Goal: Information Seeking & Learning: Find specific fact

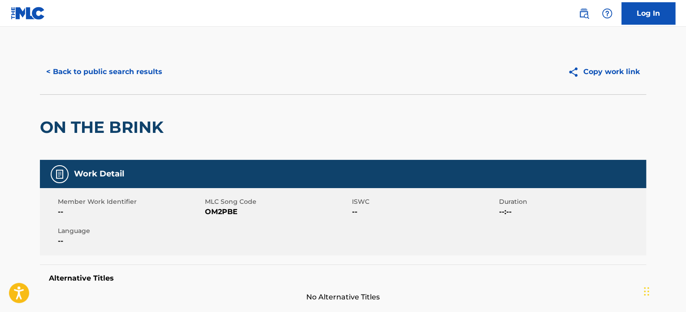
click at [126, 76] on button "< Back to public search results" at bounding box center [104, 72] width 129 height 22
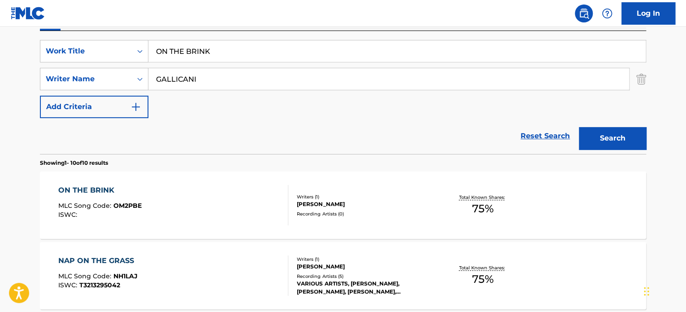
scroll to position [147, 0]
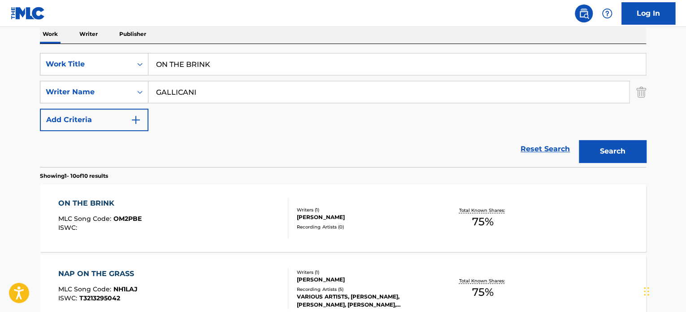
click at [196, 65] on input "ON THE BRINK" at bounding box center [396, 64] width 497 height 22
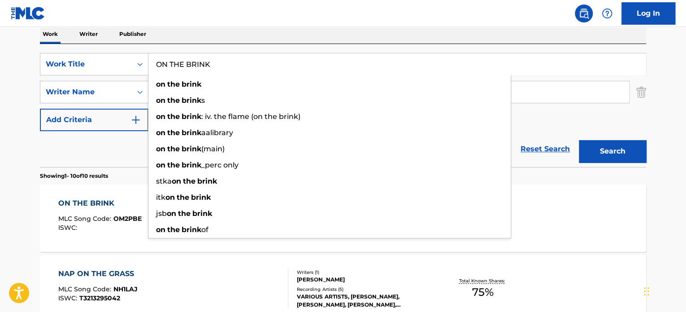
paste input "Mare Italiano"
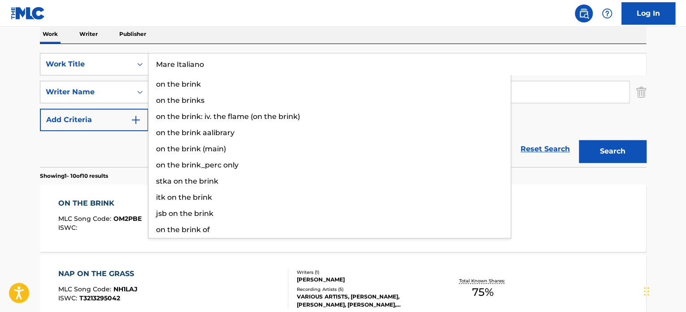
type input "Mare Italiano"
click at [106, 152] on div "Reset Search Search" at bounding box center [343, 149] width 606 height 36
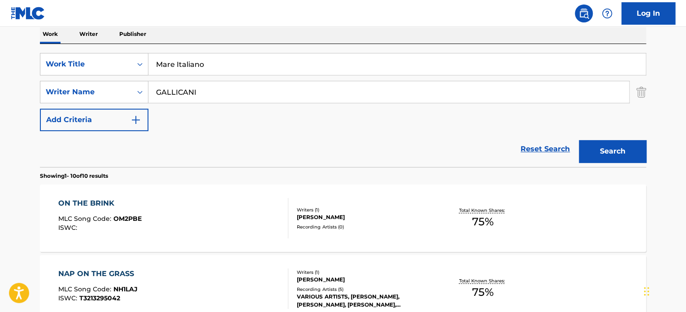
click at [179, 93] on input "GALLICANI" at bounding box center [388, 92] width 481 height 22
click at [179, 93] on input "sonnoli" at bounding box center [388, 92] width 481 height 22
type input "sonnoli"
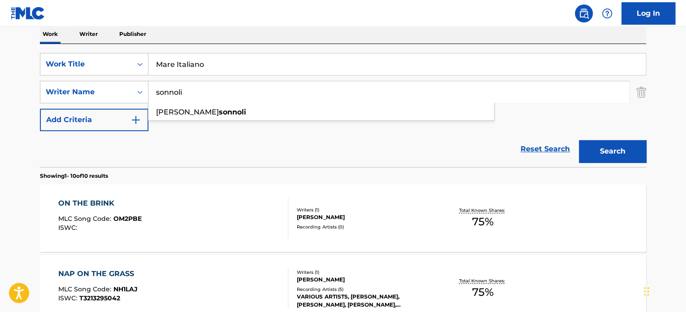
click at [619, 148] on button "Search" at bounding box center [612, 151] width 67 height 22
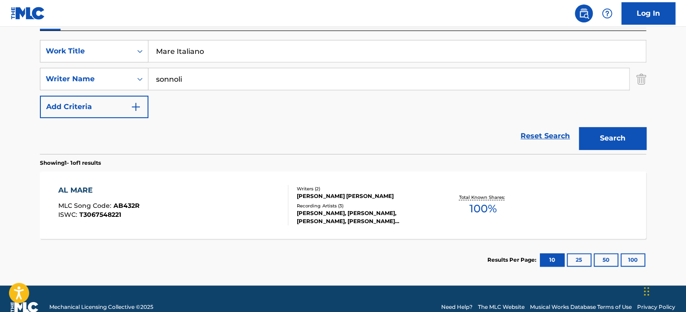
scroll to position [131, 0]
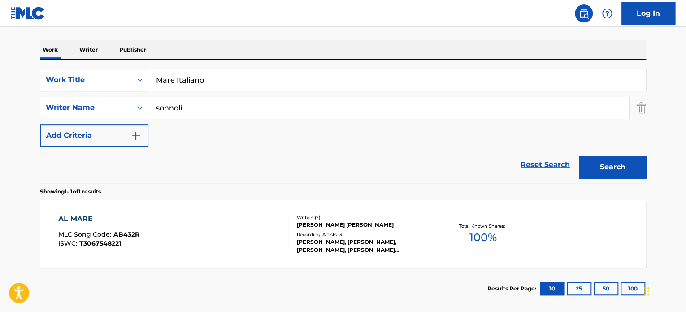
click at [229, 81] on input "Mare Italiano" at bounding box center [396, 80] width 497 height 22
paste input "Pasta e Nacchere"
type input "Pasta e Nacchere"
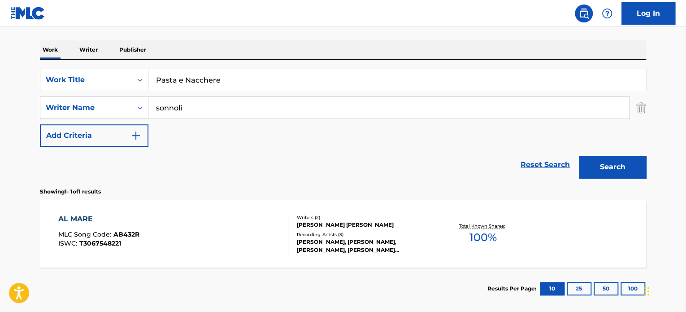
click at [133, 172] on div "Reset Search Search" at bounding box center [343, 165] width 606 height 36
click at [648, 159] on div "The MLC Public Work Search The accuracy and completeness of The MLC's data is d…" at bounding box center [343, 113] width 628 height 391
click at [630, 165] on button "Search" at bounding box center [612, 167] width 67 height 22
click at [220, 109] on input "sonnoli" at bounding box center [388, 108] width 481 height 22
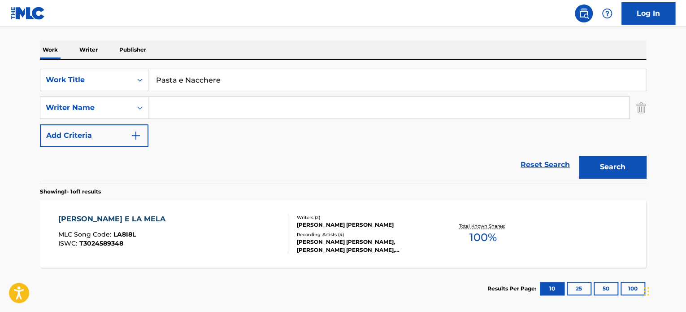
click at [579, 156] on button "Search" at bounding box center [612, 167] width 67 height 22
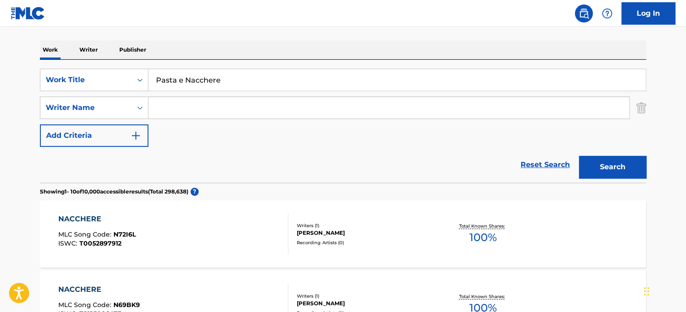
click at [223, 80] on input "Pasta e Nacchere" at bounding box center [396, 80] width 497 height 22
paste input "Mediterranean Secrets"
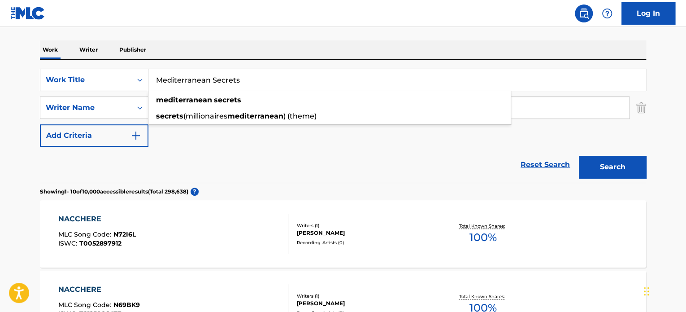
type input "Mediterranean Secrets"
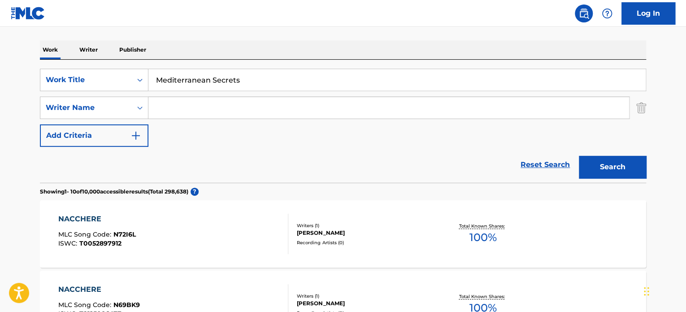
click at [172, 148] on div "Reset Search Search" at bounding box center [343, 165] width 606 height 36
click at [614, 166] on button "Search" at bounding box center [612, 167] width 67 height 22
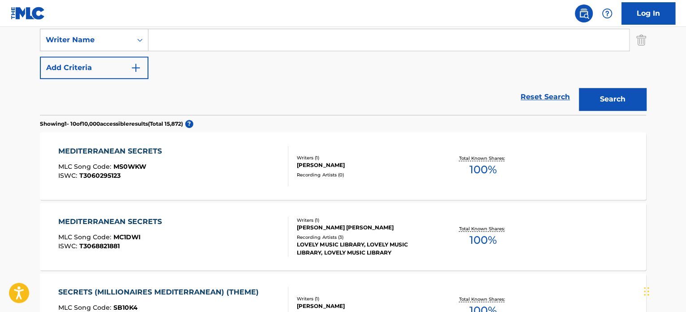
scroll to position [221, 0]
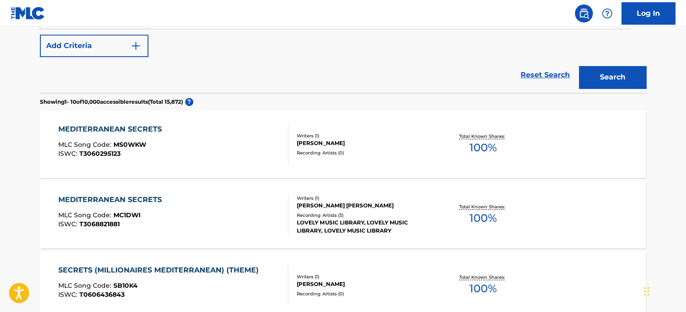
click at [238, 199] on div "MEDITERRANEAN SECRETS MLC Song Code : MC1DWI ISWC : T3068821881" at bounding box center [173, 214] width 231 height 40
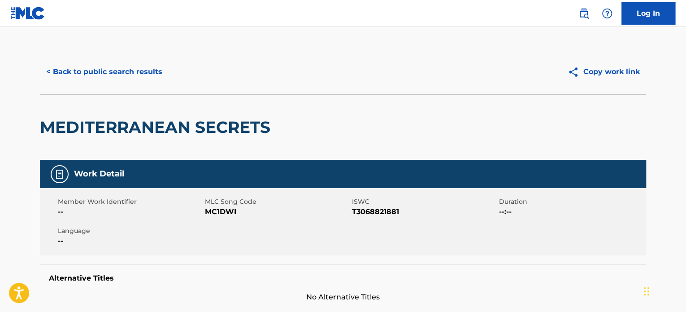
click at [147, 79] on button "< Back to public search results" at bounding box center [104, 72] width 129 height 22
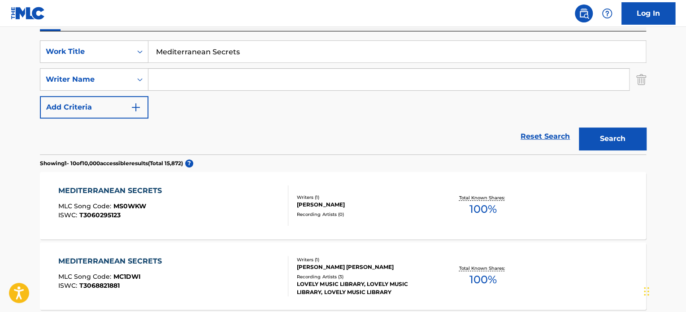
scroll to position [137, 0]
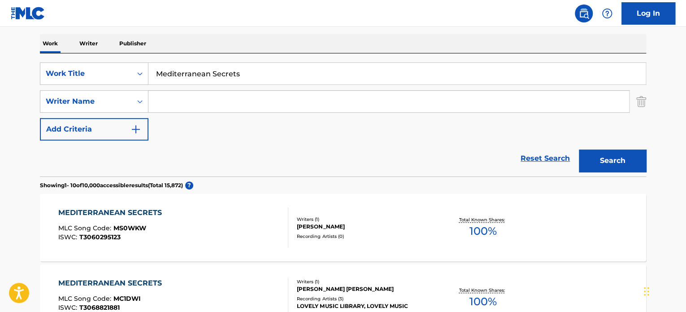
click at [183, 63] on input "Mediterranean Secrets" at bounding box center [396, 74] width 497 height 22
click at [184, 65] on input "Mediterranean Secrets" at bounding box center [396, 74] width 497 height 22
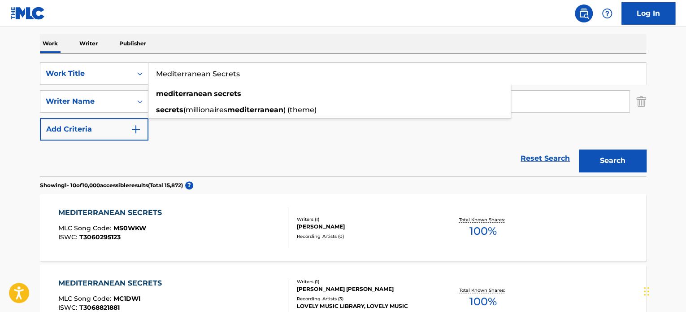
paste input "summer holiday"
type input "summer holiday"
click at [111, 152] on div "Reset Search Search" at bounding box center [343, 158] width 606 height 36
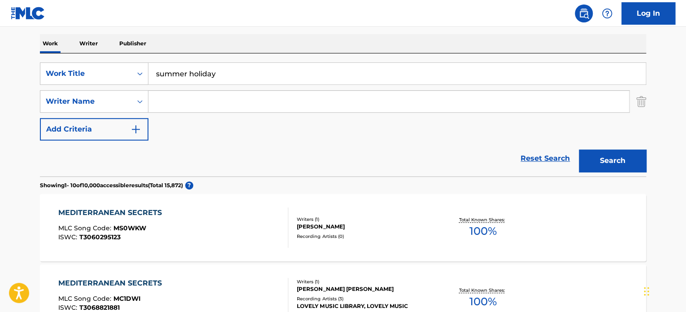
click at [180, 105] on input "Search Form" at bounding box center [388, 102] width 481 height 22
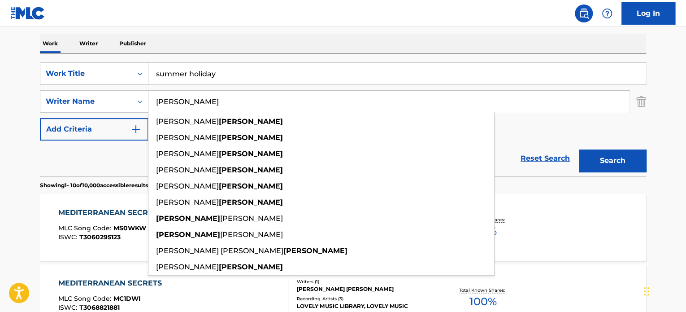
click at [184, 97] on input "[PERSON_NAME]" at bounding box center [388, 102] width 481 height 22
type input "[PERSON_NAME]"
click at [595, 162] on button "Search" at bounding box center [612, 160] width 67 height 22
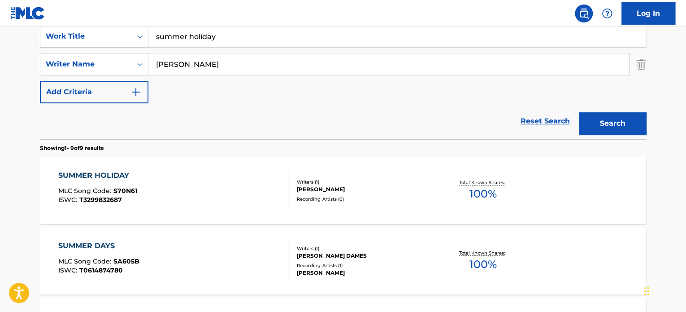
scroll to position [227, 0]
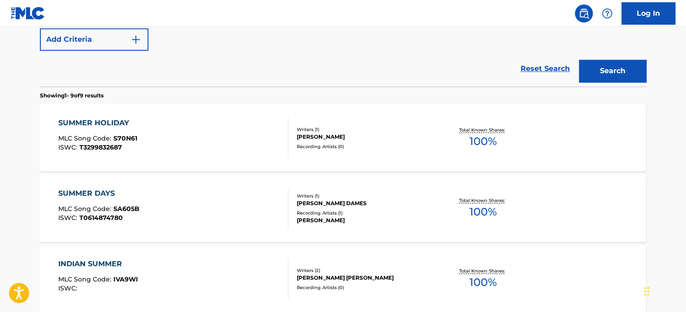
click at [239, 137] on div "SUMMER HOLIDAY MLC Song Code : S70N61 ISWC : T3299832687" at bounding box center [173, 138] width 231 height 40
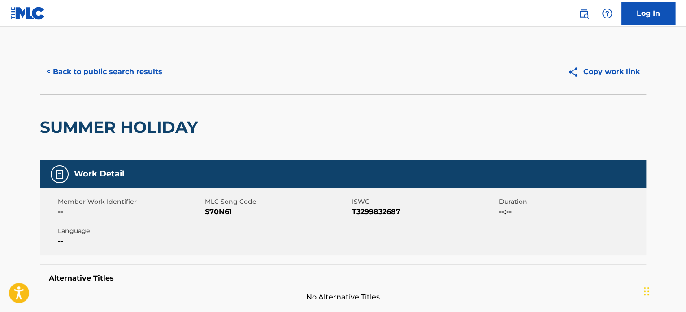
click at [127, 75] on button "< Back to public search results" at bounding box center [104, 72] width 129 height 22
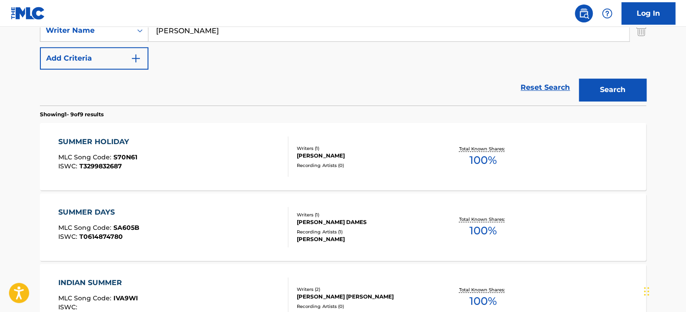
scroll to position [99, 0]
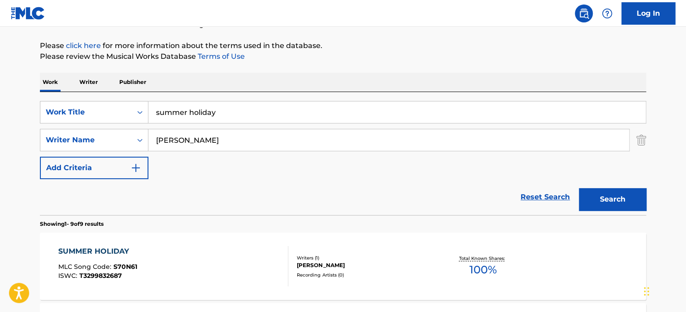
click at [195, 114] on input "summer holiday" at bounding box center [396, 112] width 497 height 22
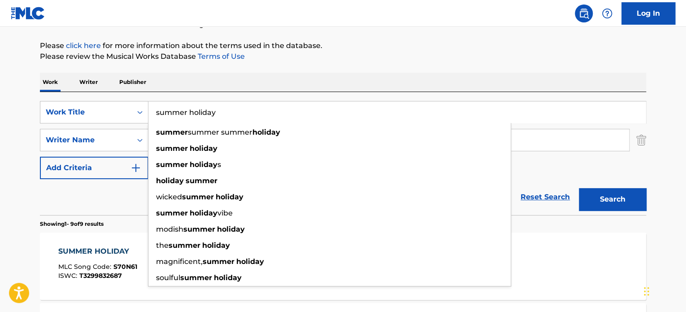
paste input "Don't Leave Me"
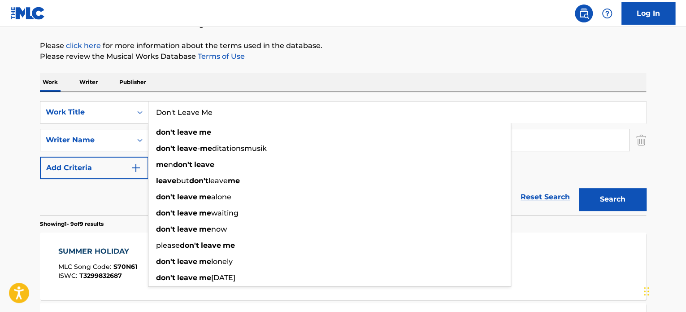
type input "Don't Leave Me"
click at [130, 196] on div "Reset Search Search" at bounding box center [343, 197] width 606 height 36
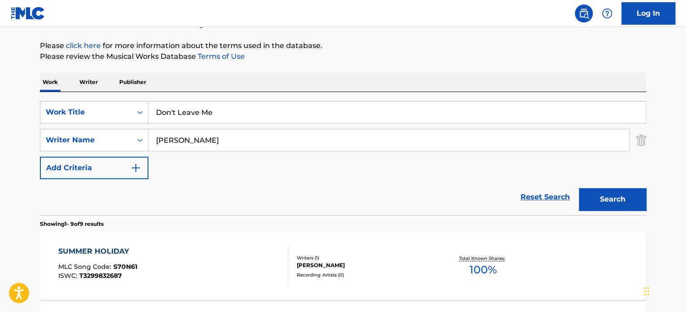
click at [237, 136] on input "[PERSON_NAME]" at bounding box center [388, 140] width 481 height 22
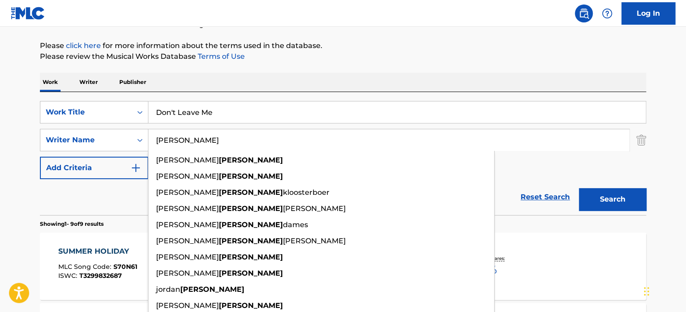
paste input "Bintig"
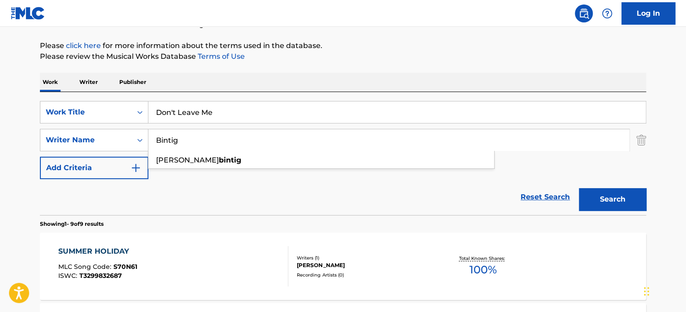
type input "Bintig"
click at [607, 190] on button "Search" at bounding box center [612, 199] width 67 height 22
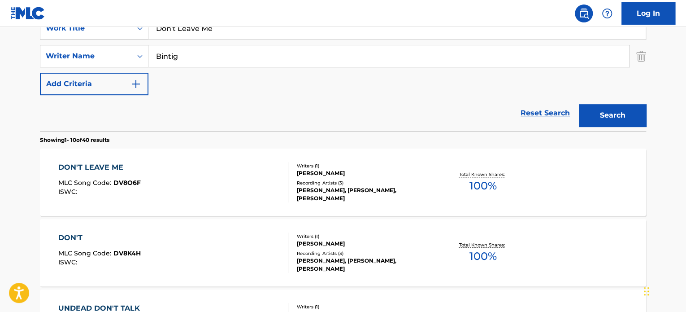
scroll to position [188, 0]
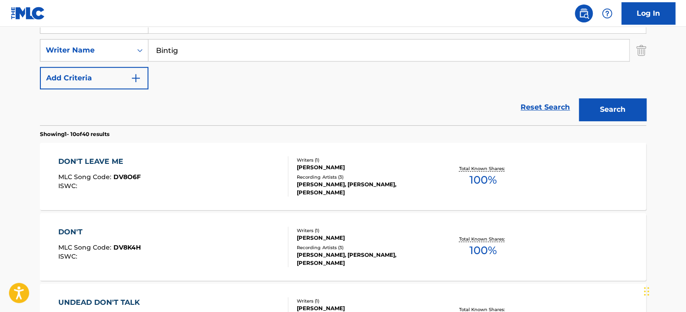
click at [246, 168] on div "DON'T LEAVE ME MLC Song Code : DV8O6F ISWC :" at bounding box center [173, 176] width 231 height 40
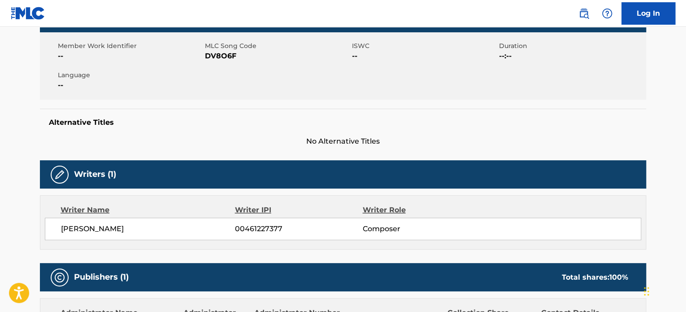
scroll to position [224, 0]
